Goal: Task Accomplishment & Management: Use online tool/utility

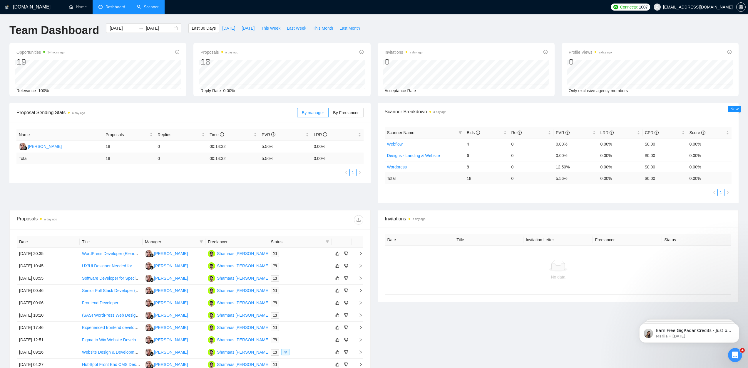
click at [145, 9] on link "Scanner" at bounding box center [148, 6] width 22 height 5
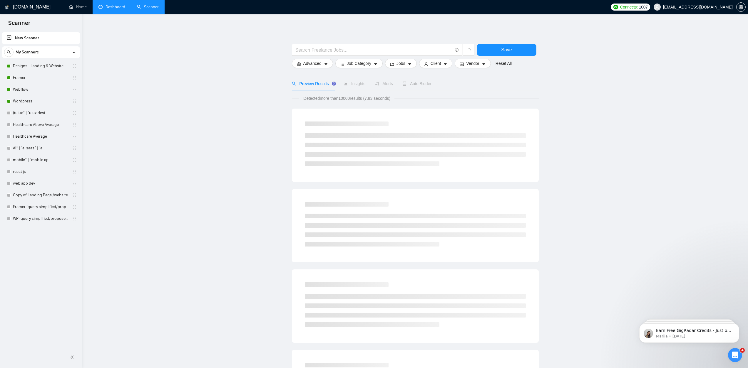
click at [120, 6] on link "Dashboard" at bounding box center [111, 6] width 27 height 5
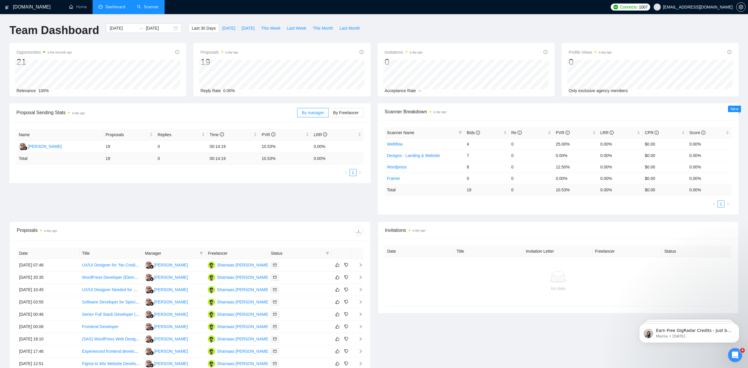
click at [151, 8] on link "Scanner" at bounding box center [148, 6] width 22 height 5
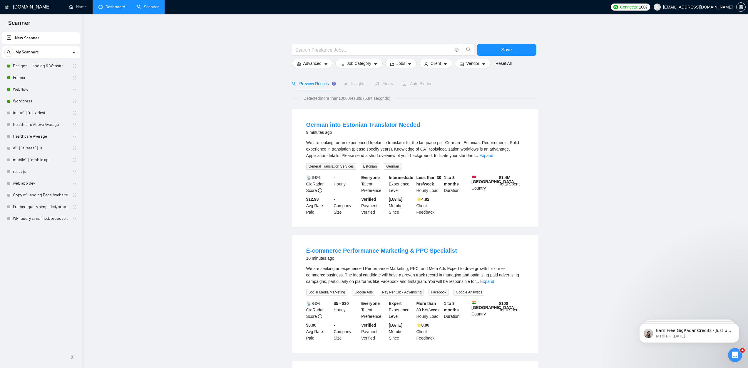
click at [102, 8] on link "Dashboard" at bounding box center [111, 6] width 27 height 5
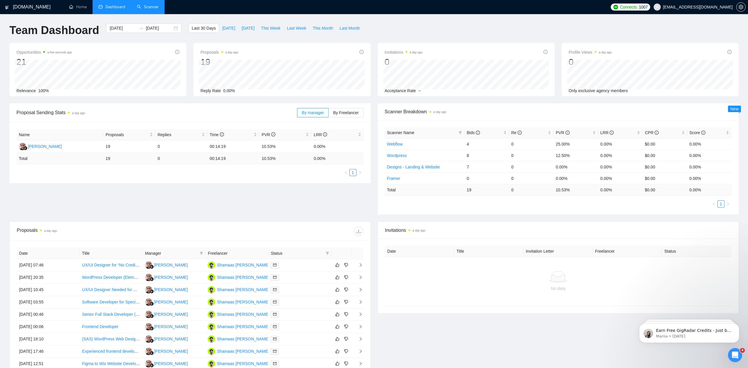
scroll to position [86, 0]
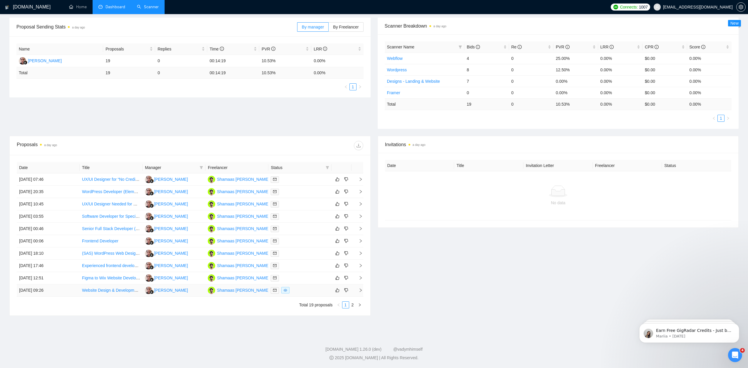
click at [39, 289] on td "[DATE] 09:26" at bounding box center [48, 291] width 63 height 12
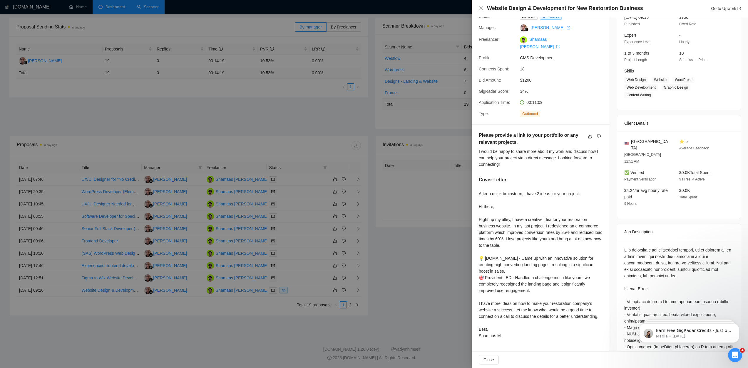
scroll to position [0, 0]
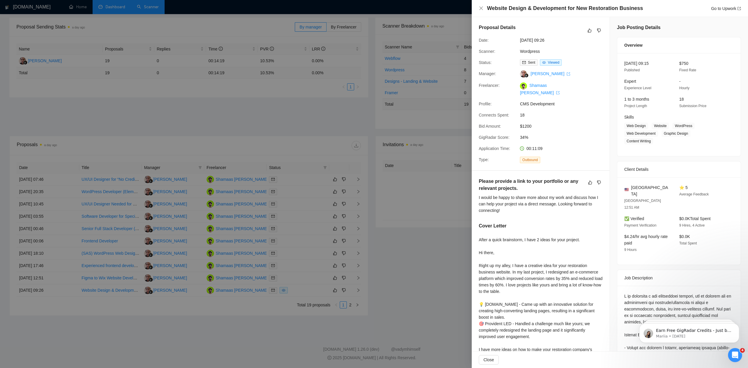
click at [444, 234] on div at bounding box center [374, 184] width 748 height 368
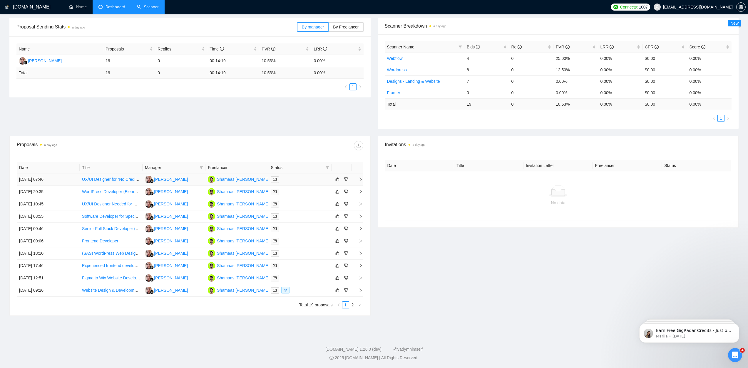
click at [42, 181] on td "[DATE] 07:46" at bounding box center [48, 180] width 63 height 12
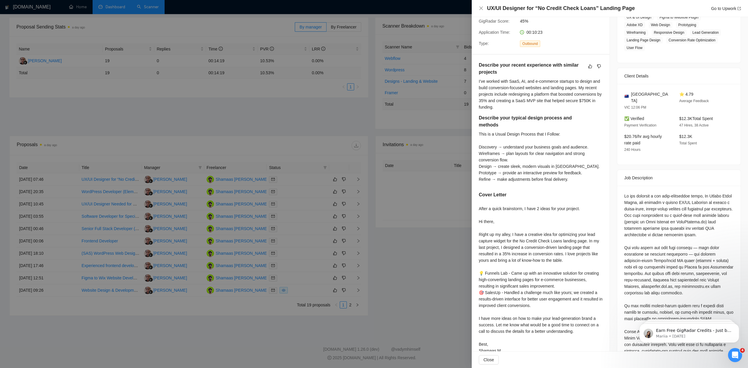
scroll to position [151, 0]
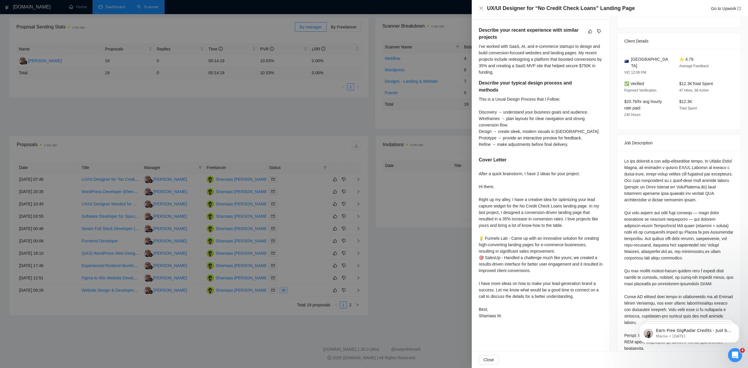
click at [424, 226] on div at bounding box center [374, 184] width 748 height 368
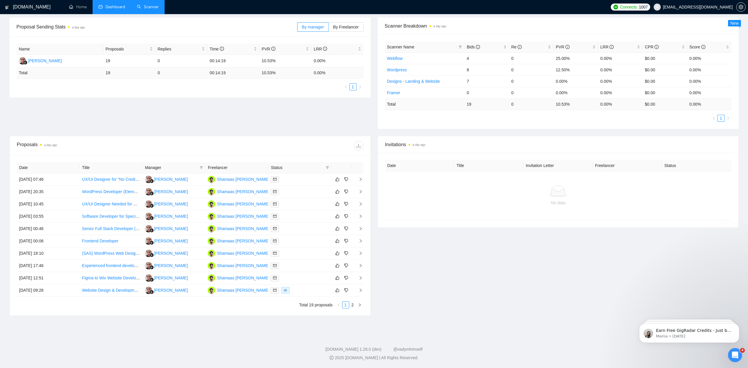
scroll to position [0, 0]
